Goal: Ask a question

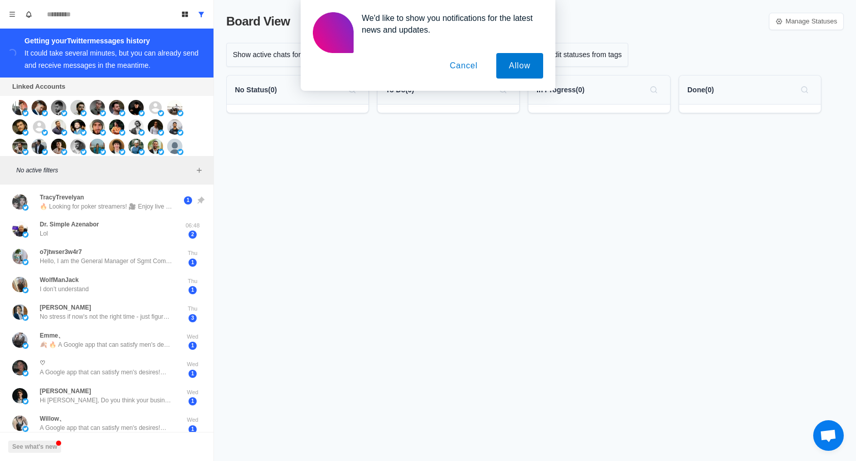
click at [248, 305] on div "Board View Manage Statuses Show active chats for last 30 days Tip: Use Tools to…" at bounding box center [535, 230] width 642 height 461
click at [136, 391] on div "[PERSON_NAME] Hi [PERSON_NAME], Do you think your business would benefit if you…" at bounding box center [106, 395] width 133 height 18
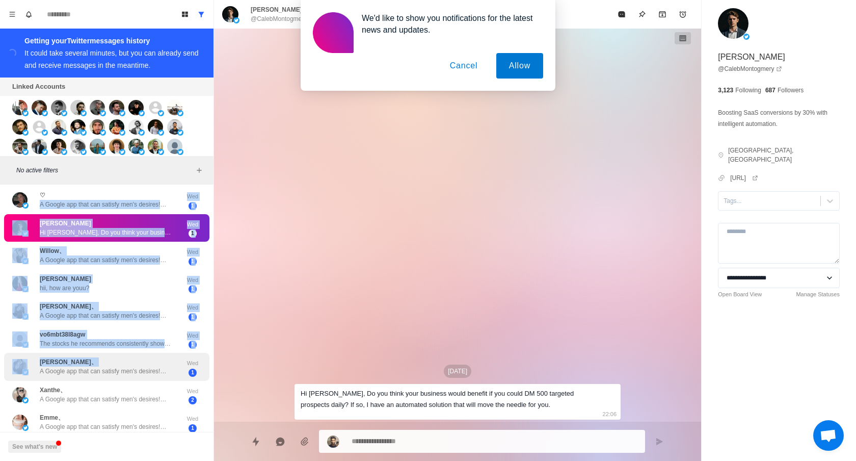
click at [106, 361] on div "TracyTrevelyan 🔥 Looking for poker streamers! 🎥 Enjoy live streaming and genero…" at bounding box center [107, 335] width 214 height 628
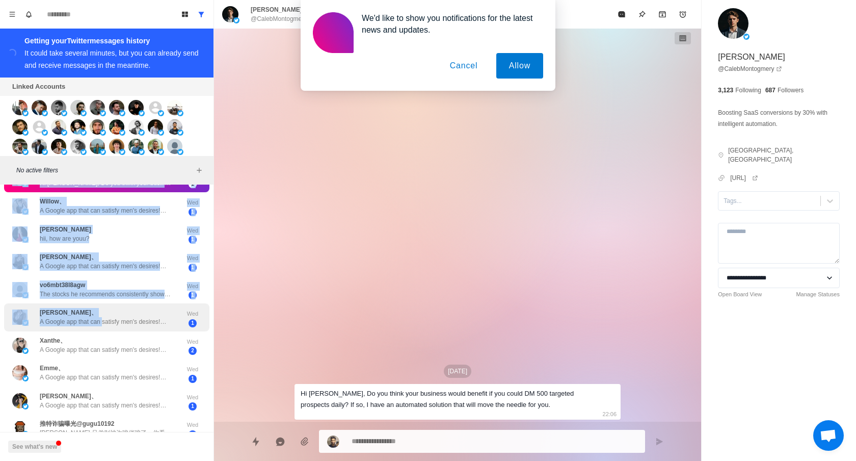
scroll to position [224, 0]
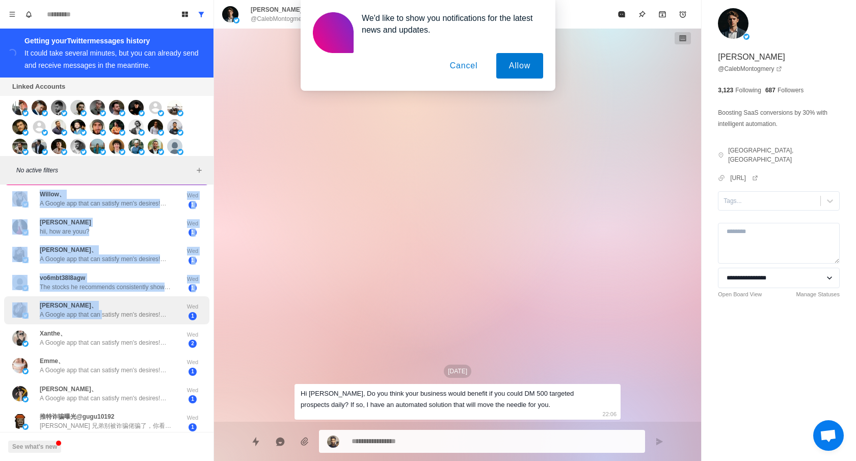
click at [121, 297] on div "[PERSON_NAME]、 A Google app that can satisfy men's desires!💋 Beauties from arou…" at bounding box center [106, 310] width 205 height 28
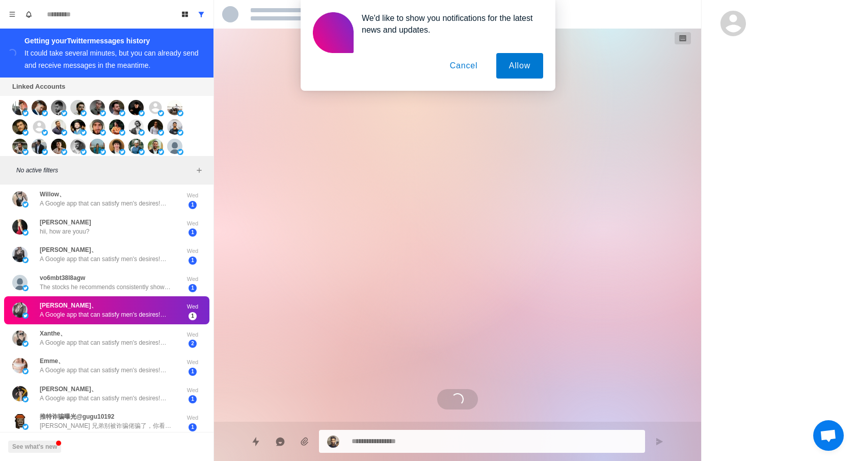
click at [353, 326] on div "Loading..." at bounding box center [458, 225] width 326 height 393
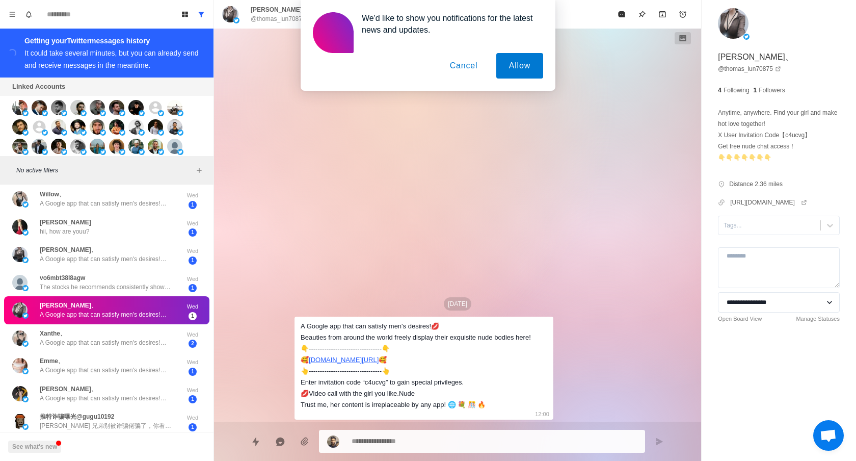
click at [353, 326] on div "A Google app that can satisfy men's desires!💋 Beauties from around the world fr…" at bounding box center [416, 366] width 230 height 90
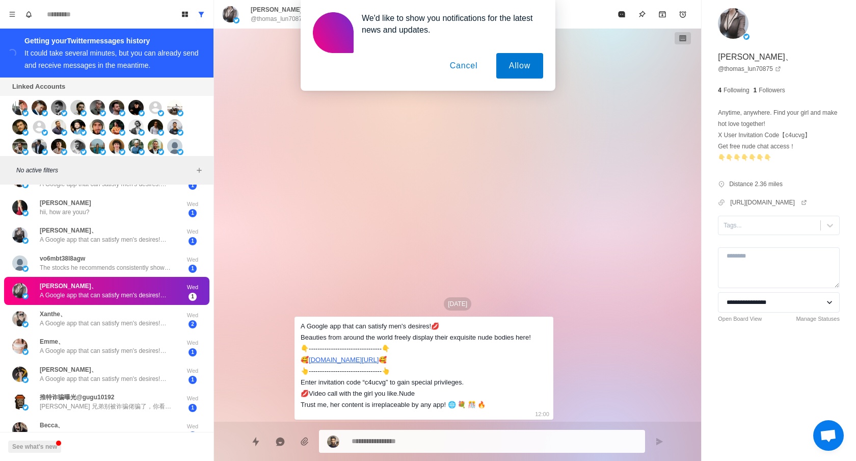
click at [116, 314] on div "TracyTrevelyan 🔥 Looking for poker streamers! 🎥 Enjoy live streaming and genero…" at bounding box center [107, 259] width 214 height 628
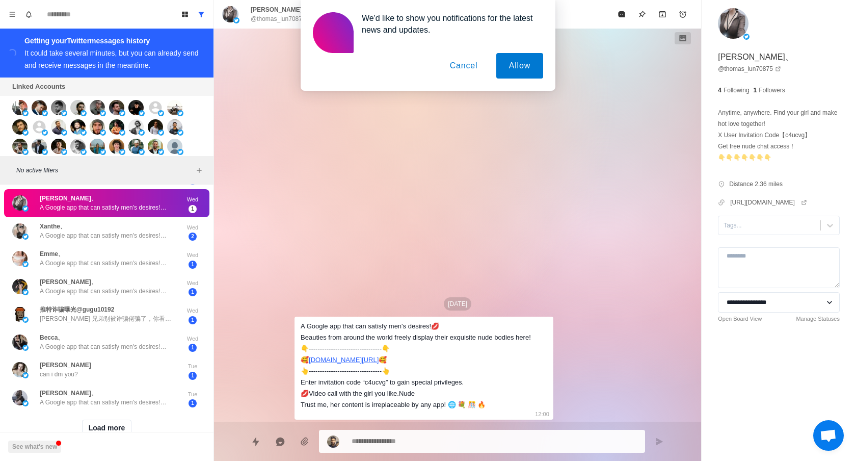
scroll to position [356, 0]
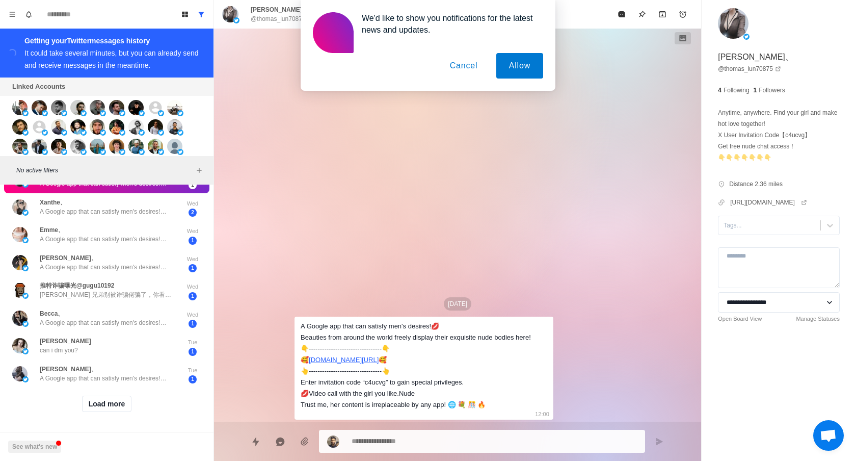
click at [116, 314] on div "TracyTrevelyan 🔥 Looking for poker streamers! 🎥 Enjoy live streaming and genero…" at bounding box center [107, 147] width 214 height 628
click at [119, 270] on p "A Google app that can satisfy men's desires!💋 Beauties from around the world fr…" at bounding box center [106, 266] width 133 height 9
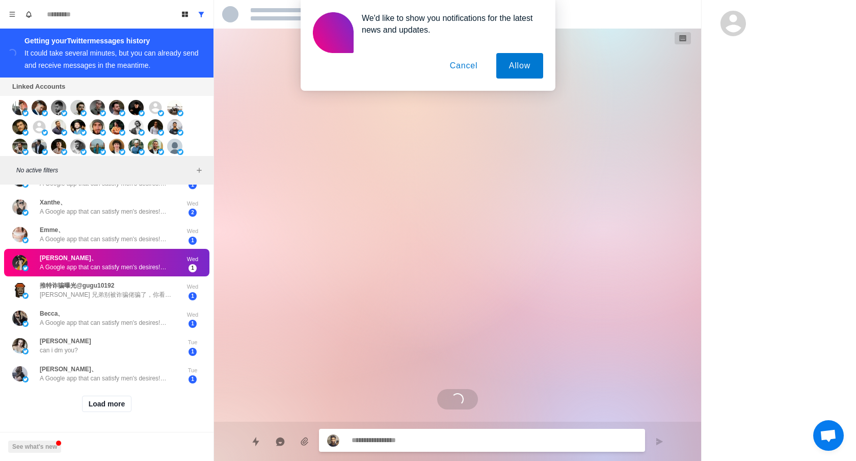
click at [119, 270] on p "A Google app that can satisfy men's desires!💋 Beauties from around the world fr…" at bounding box center [106, 266] width 133 height 9
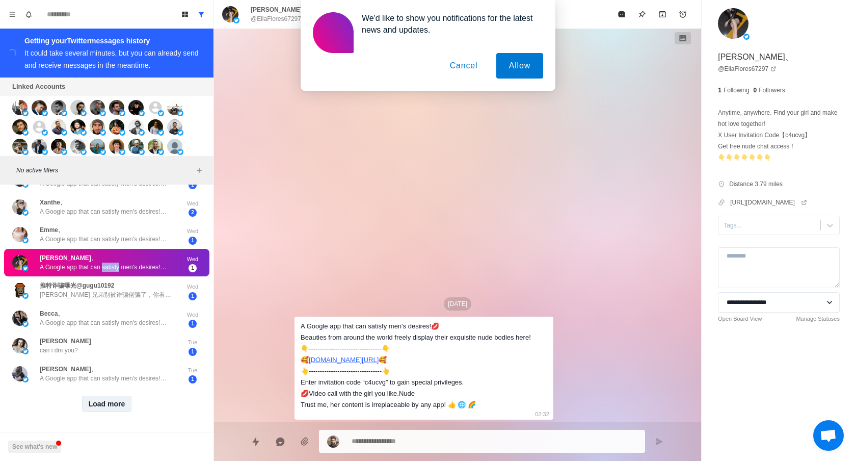
click at [98, 405] on button "Load more" at bounding box center [107, 404] width 50 height 16
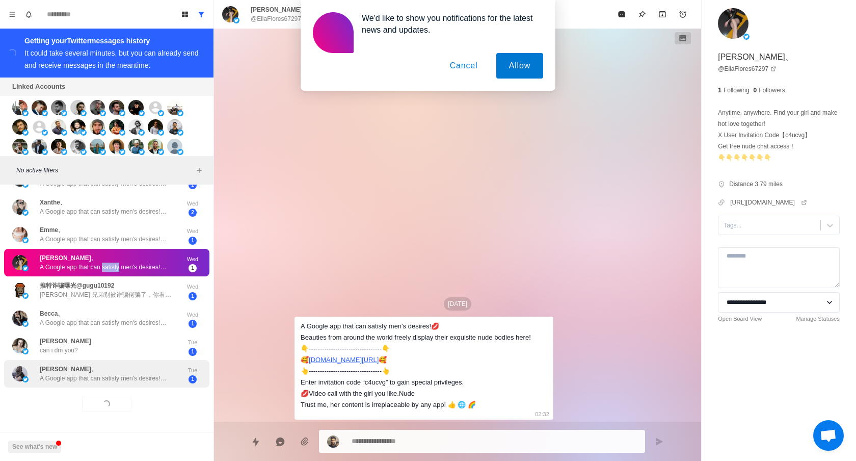
click at [112, 360] on div "[PERSON_NAME]、 A Google app that can satisfy men's desires!💋 Beauties from arou…" at bounding box center [106, 374] width 205 height 28
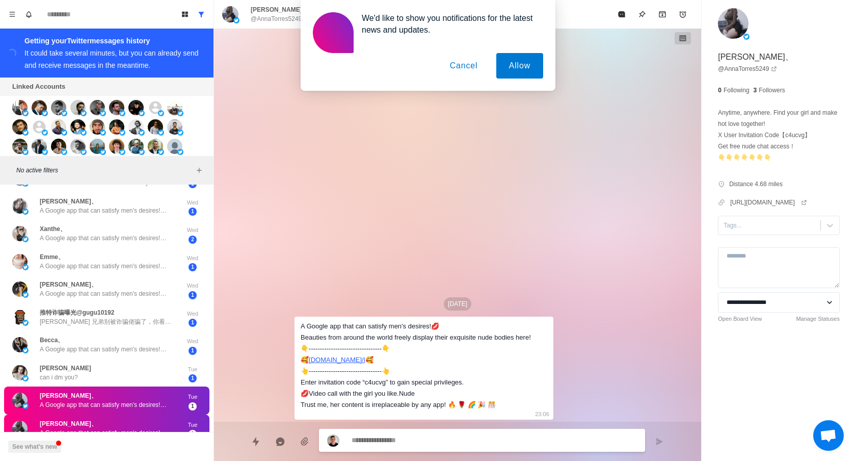
scroll to position [384, 0]
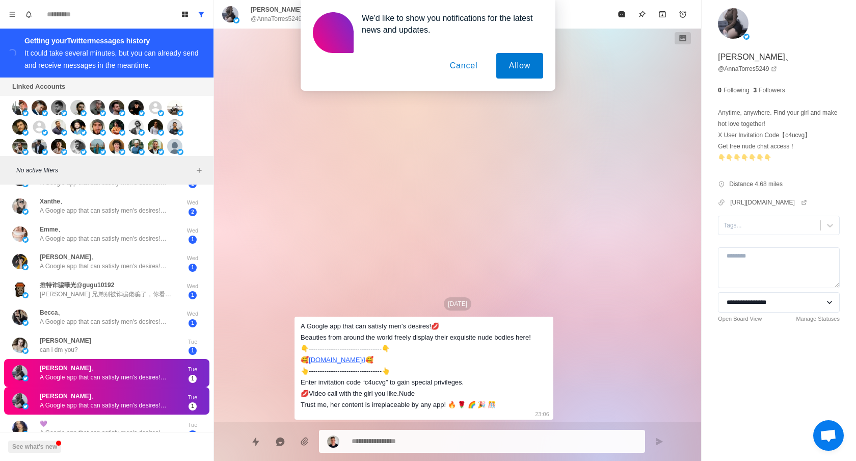
type textarea "*"
